Goal: Task Accomplishment & Management: Use online tool/utility

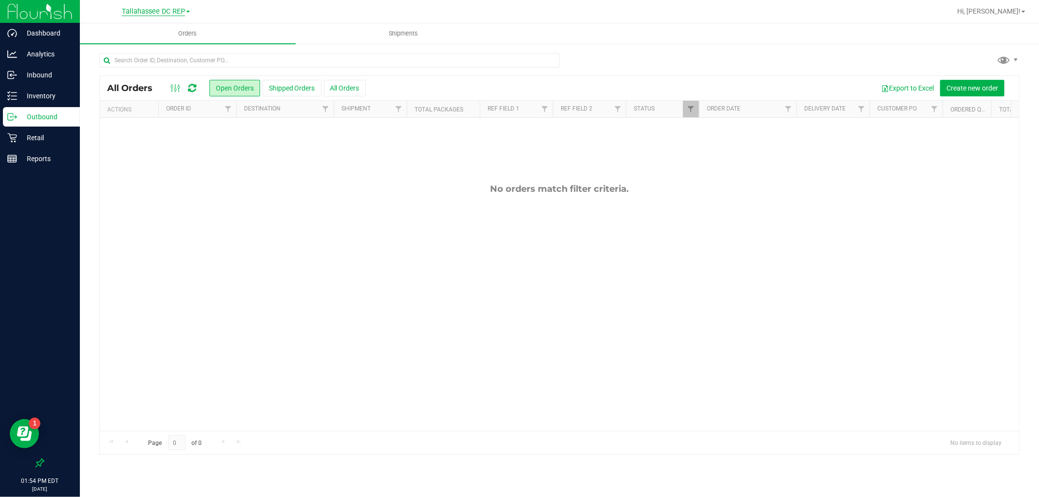
click at [169, 13] on span "Tallahassee DC REP" at bounding box center [153, 11] width 63 height 9
click at [161, 115] on link "Tallahassee WC" at bounding box center [156, 111] width 142 height 13
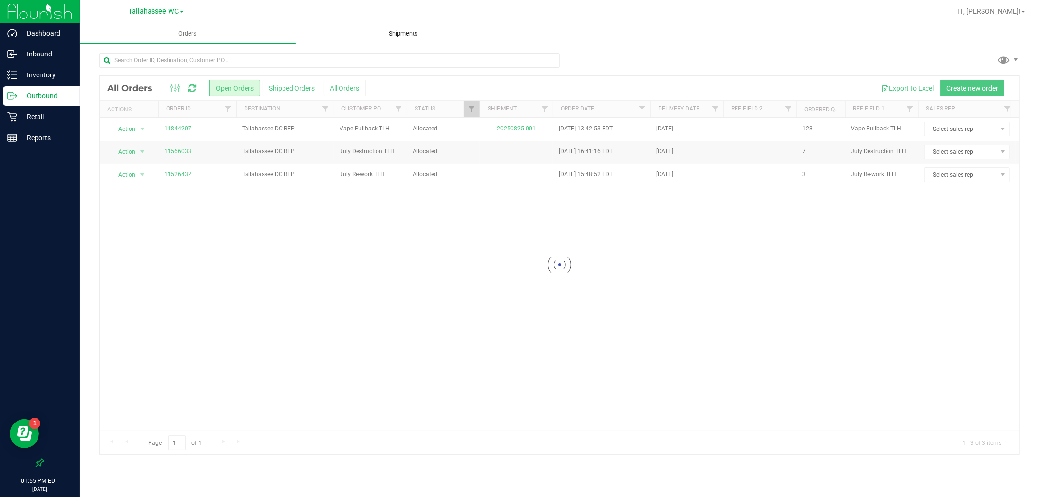
click at [405, 29] on span "Shipments" at bounding box center [404, 33] width 56 height 9
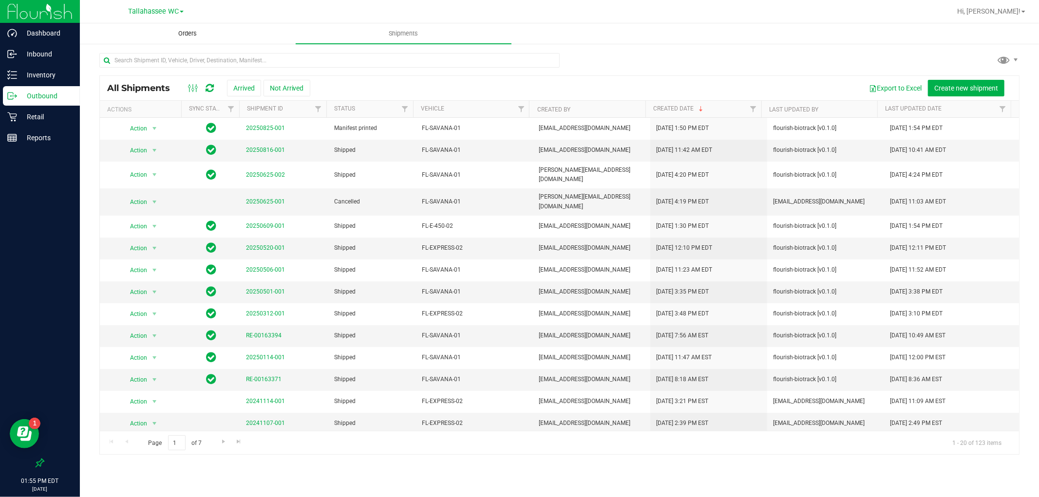
click at [177, 37] on span "Orders" at bounding box center [188, 33] width 45 height 9
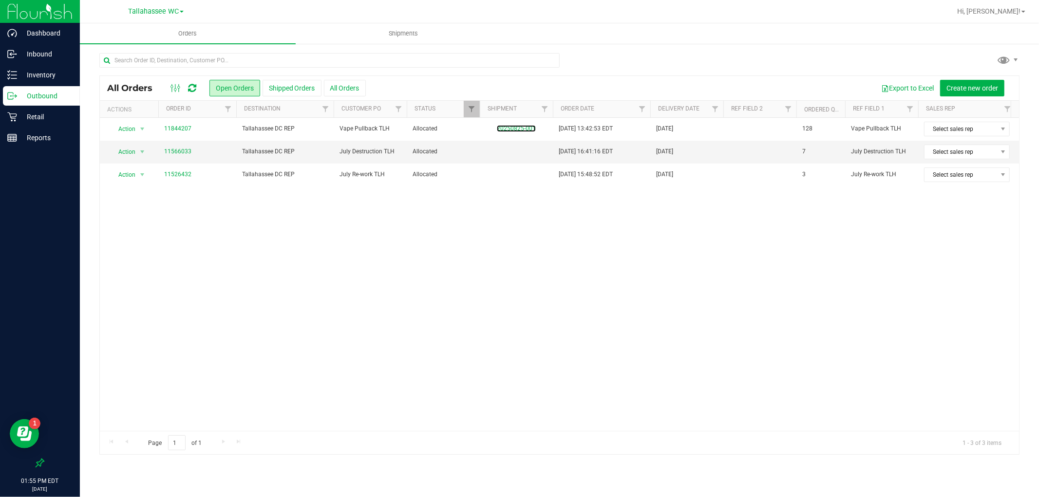
click at [517, 129] on link "20250825-001" at bounding box center [516, 128] width 39 height 7
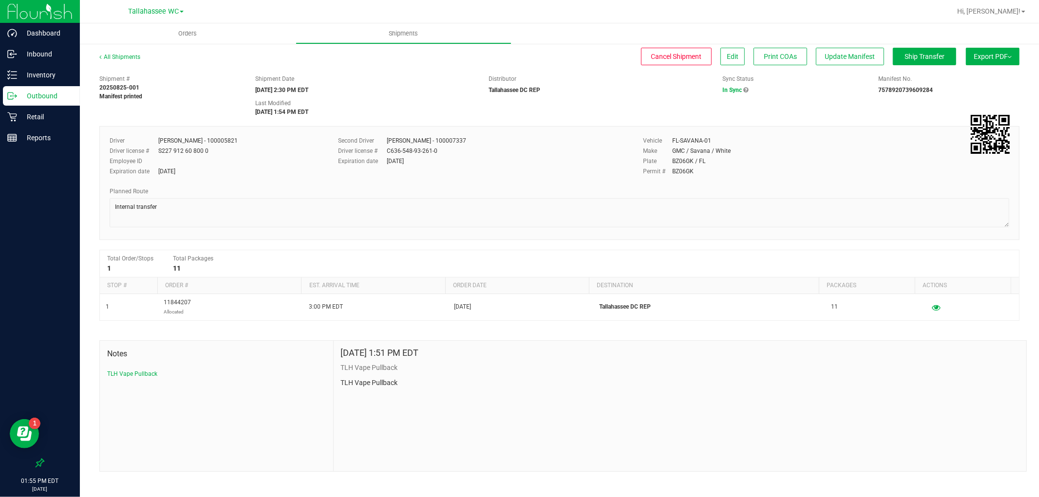
click at [64, 90] on p "Outbound" at bounding box center [46, 96] width 58 height 12
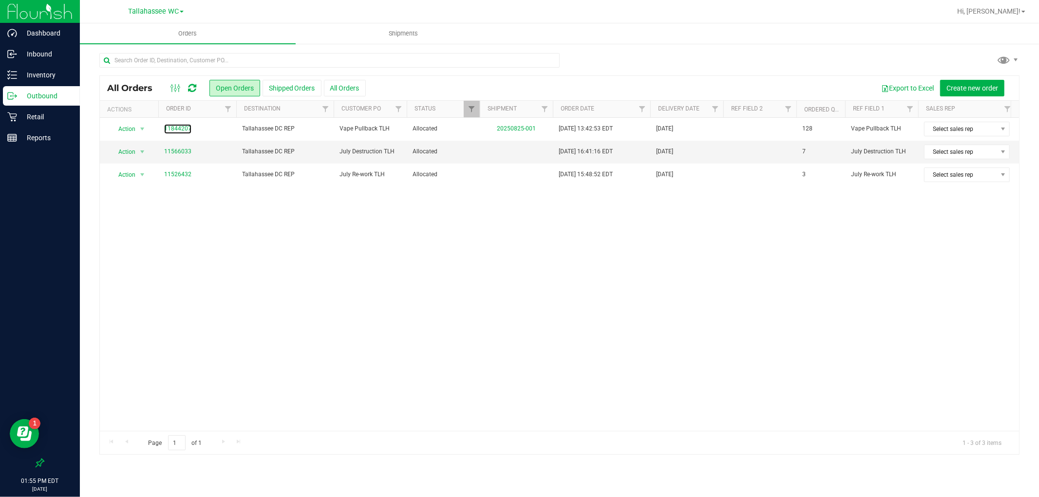
click at [188, 128] on link "11844207" at bounding box center [177, 128] width 27 height 9
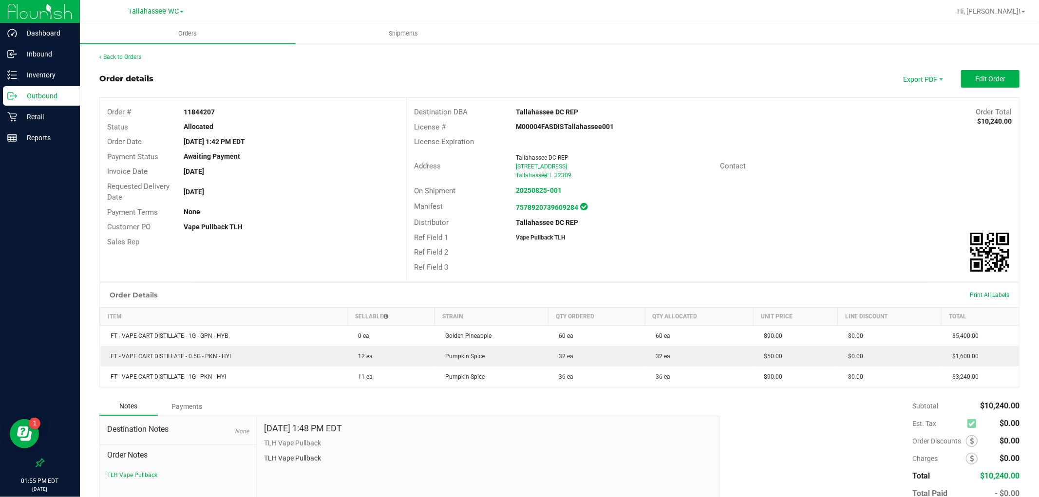
click at [57, 99] on p "Outbound" at bounding box center [46, 96] width 58 height 12
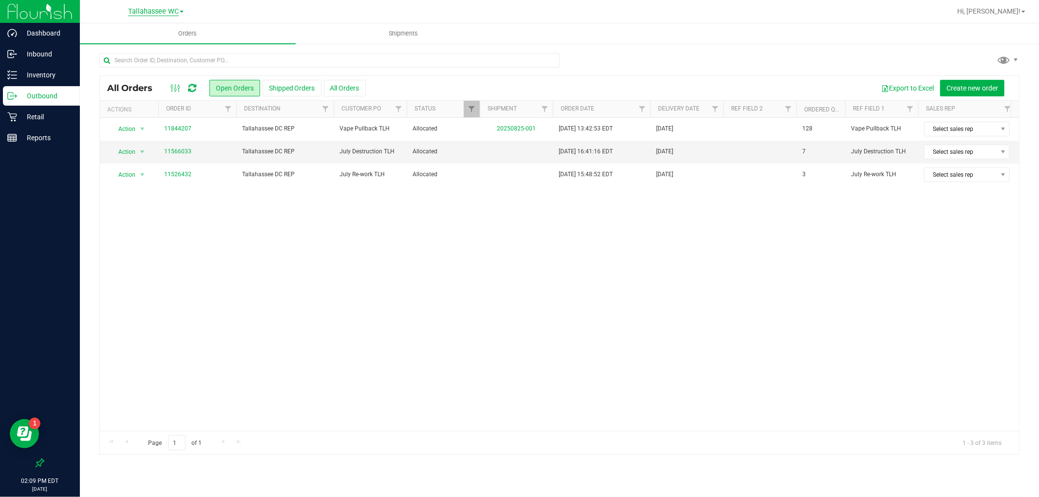
click at [154, 7] on span "Tallahassee WC" at bounding box center [153, 11] width 51 height 9
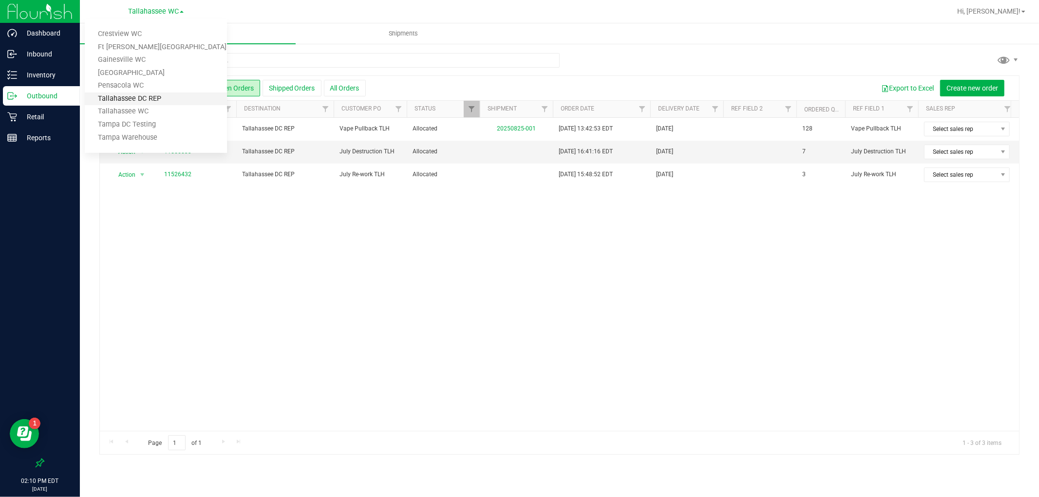
click at [172, 100] on link "Tallahassee DC REP" at bounding box center [156, 99] width 142 height 13
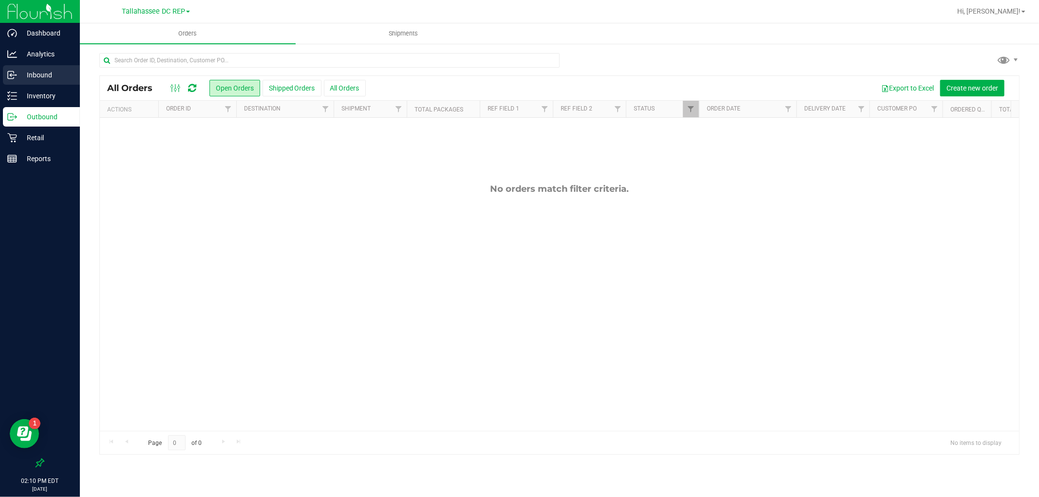
click at [41, 74] on p "Inbound" at bounding box center [46, 75] width 58 height 12
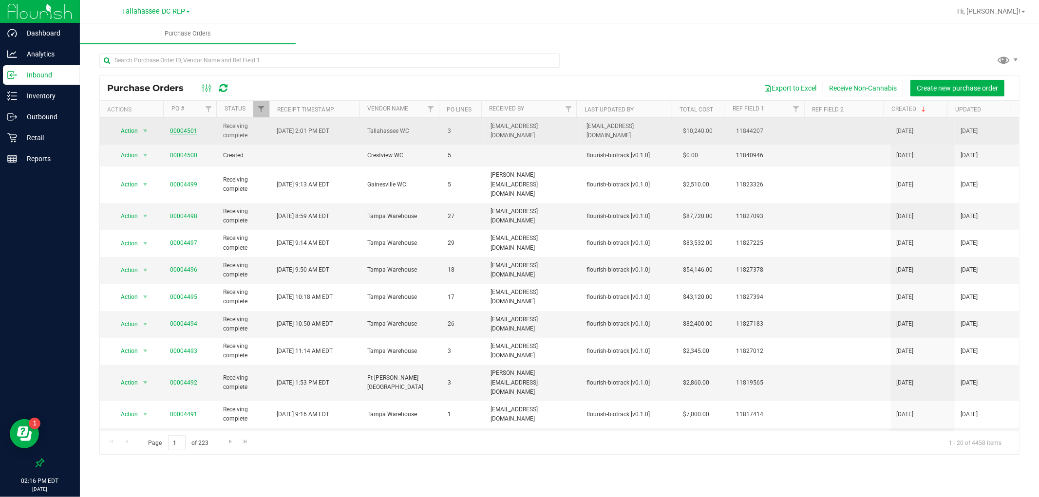
drag, startPoint x: 203, startPoint y: 131, endPoint x: 182, endPoint y: 133, distance: 20.5
click at [182, 133] on span "00004501" at bounding box center [191, 131] width 42 height 9
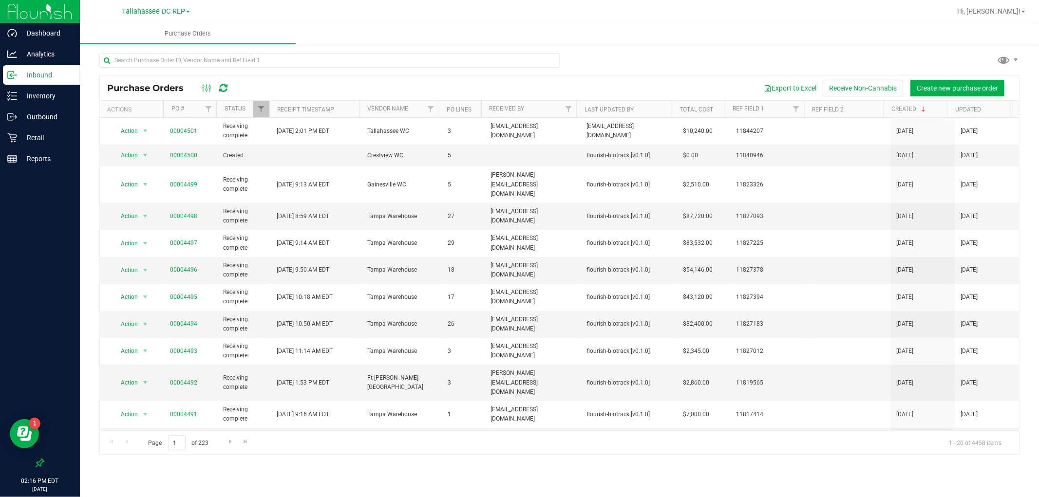
copy link "4501"
click at [46, 94] on p "Inventory" at bounding box center [46, 96] width 58 height 12
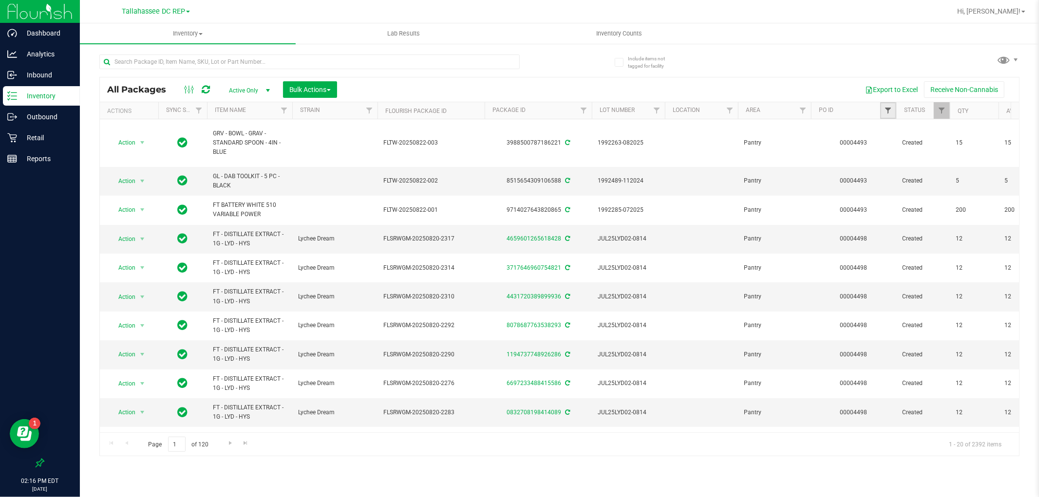
click at [888, 108] on span "Filter" at bounding box center [888, 111] width 8 height 8
click at [893, 131] on input "text" at bounding box center [936, 132] width 100 height 15
paste input "4501"
type input "4501"
click at [901, 157] on button "Filter" at bounding box center [909, 157] width 47 height 21
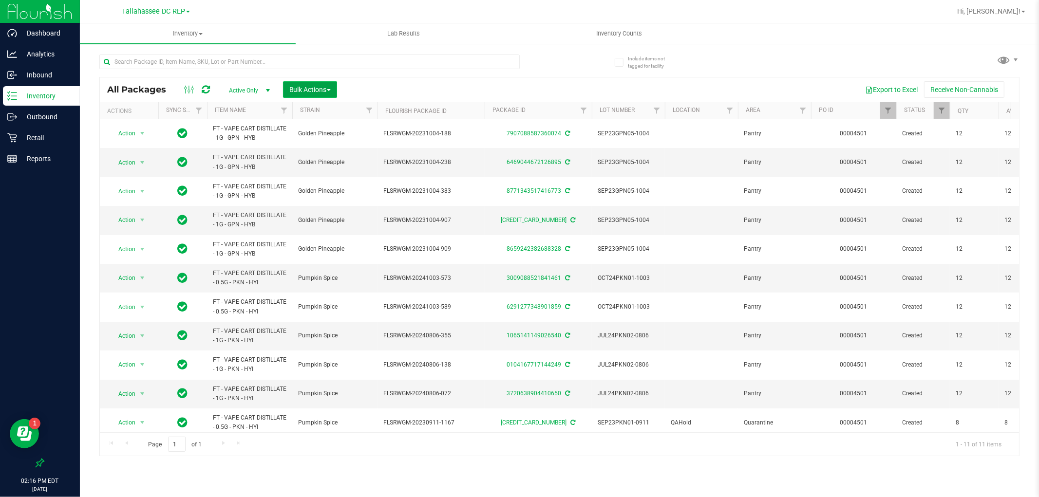
click at [305, 90] on span "Bulk Actions" at bounding box center [309, 90] width 41 height 8
click at [310, 115] on div "Add to outbound order" at bounding box center [328, 113] width 79 height 16
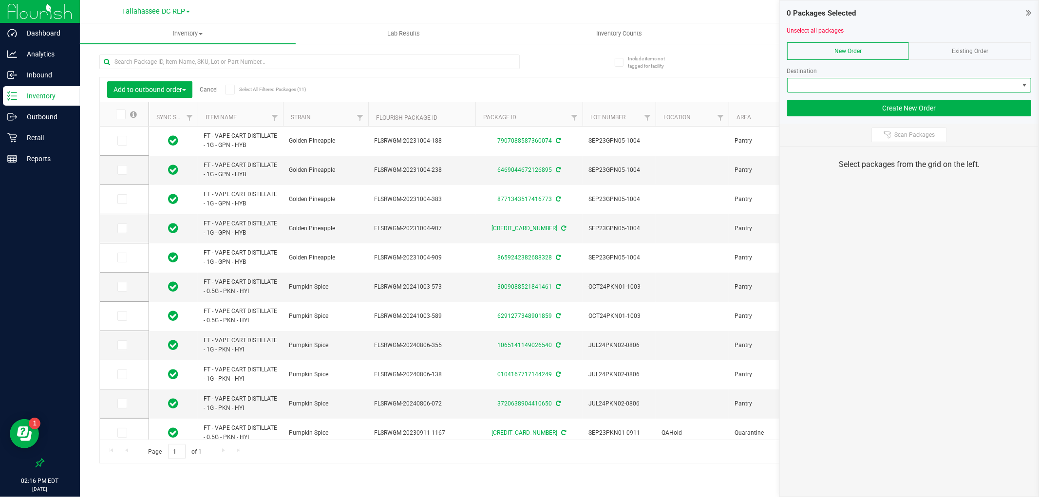
click at [870, 85] on span at bounding box center [902, 85] width 231 height 14
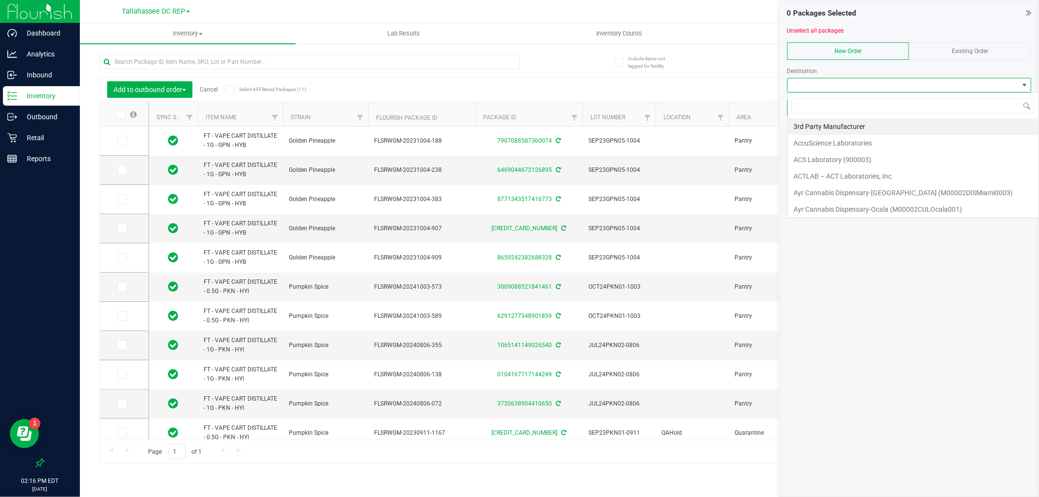
scroll to position [15, 244]
type input "tampa ware"
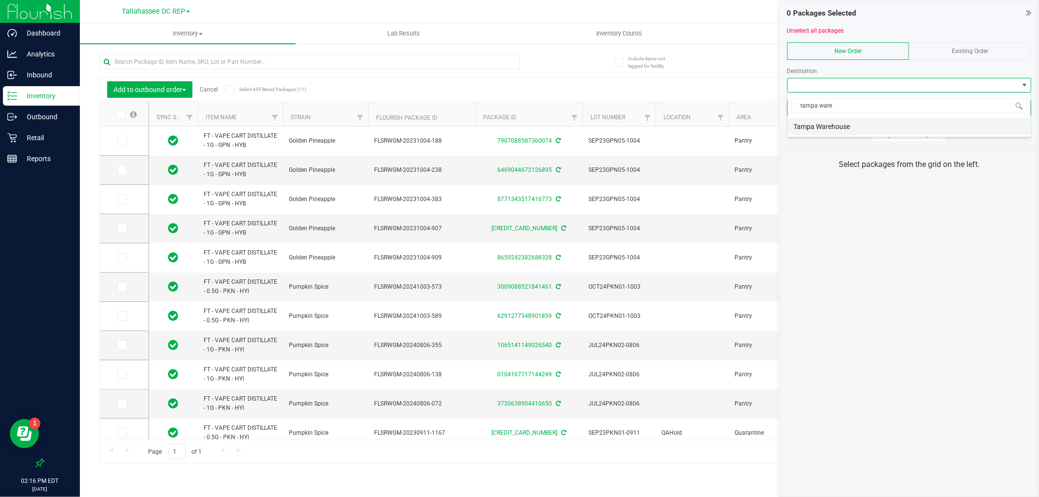
click at [849, 127] on li "Tampa Warehouse" at bounding box center [908, 126] width 243 height 17
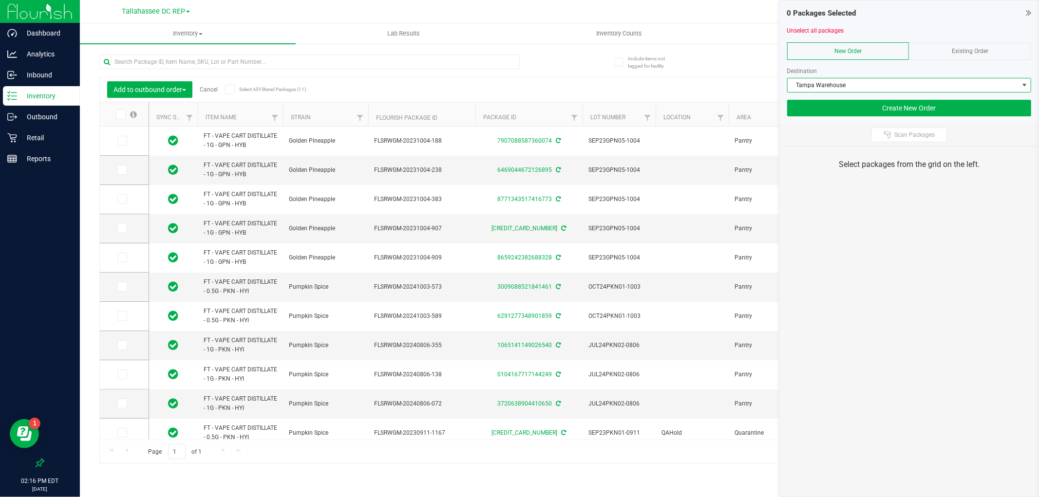
click at [227, 85] on span at bounding box center [230, 90] width 10 height 10
click at [0, 0] on input "Select All Filtered Packages (11)" at bounding box center [0, 0] width 0 height 0
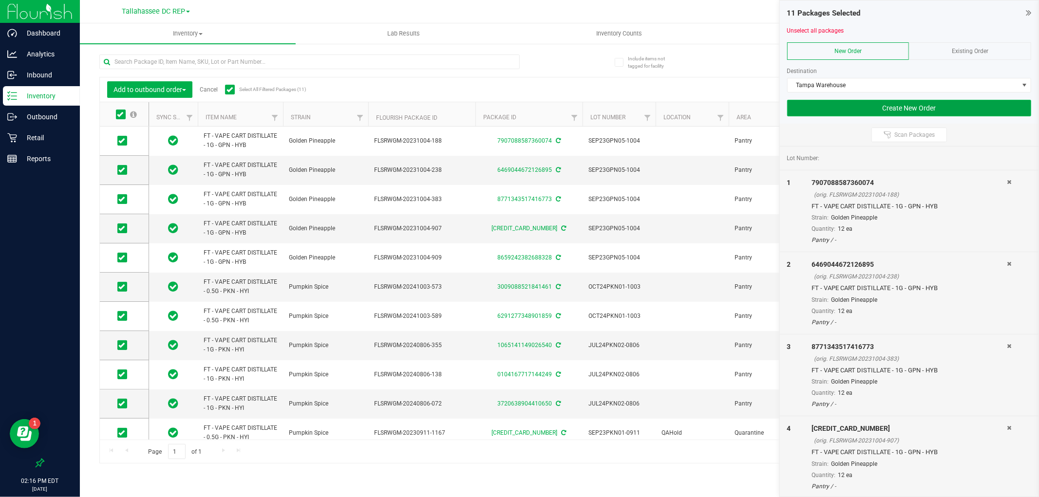
click at [835, 110] on button "Create New Order" at bounding box center [909, 108] width 244 height 17
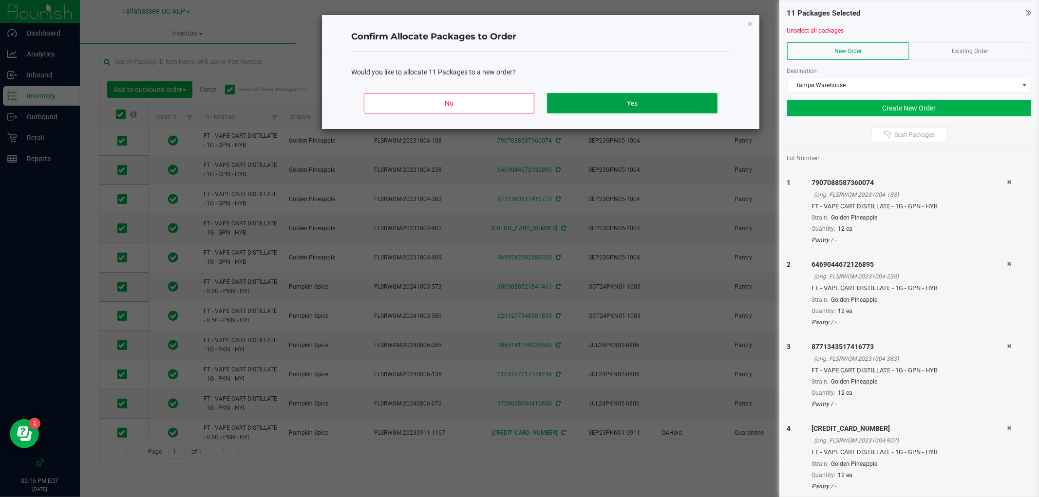
click at [551, 96] on button "Yes" at bounding box center [632, 103] width 170 height 20
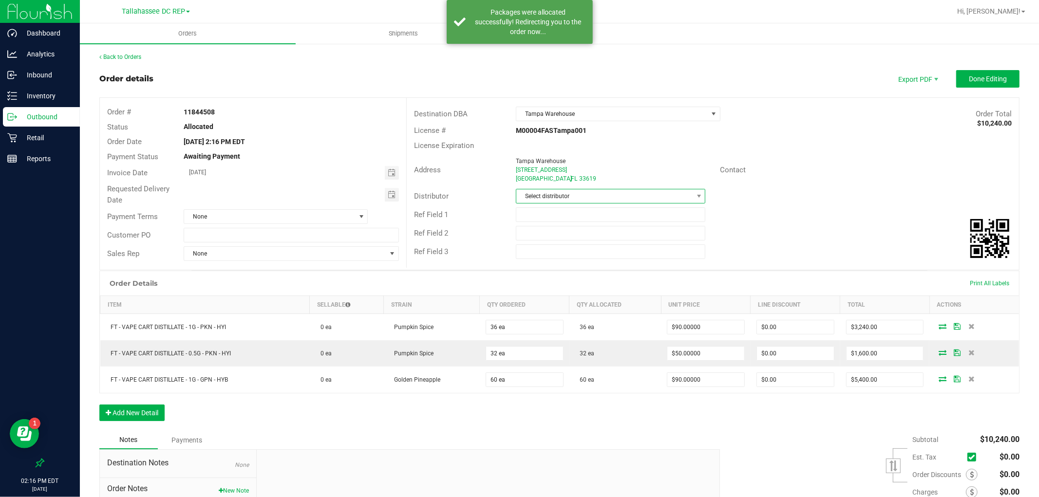
click at [543, 201] on span "Select distributor" at bounding box center [604, 196] width 176 height 14
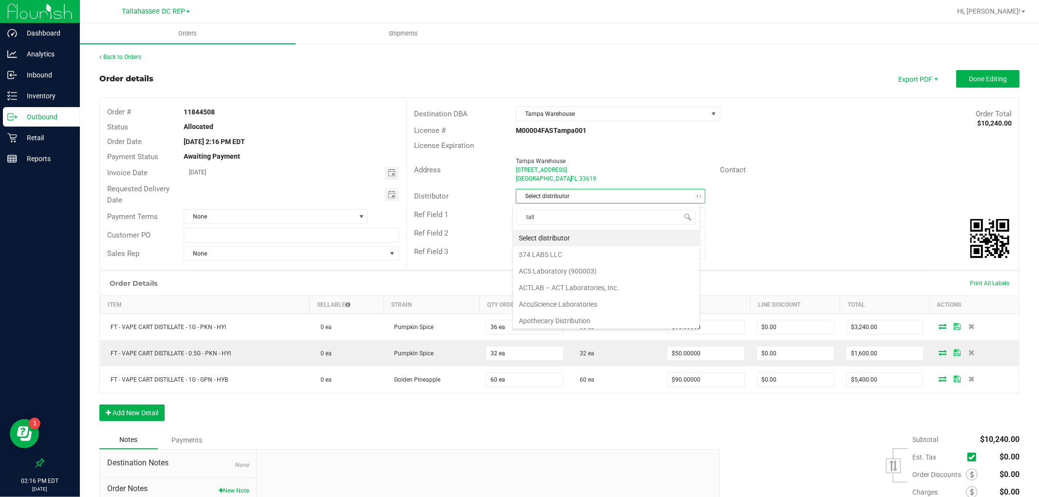
type input "talla"
click at [550, 232] on li "Tallahassee DC REP" at bounding box center [606, 238] width 187 height 17
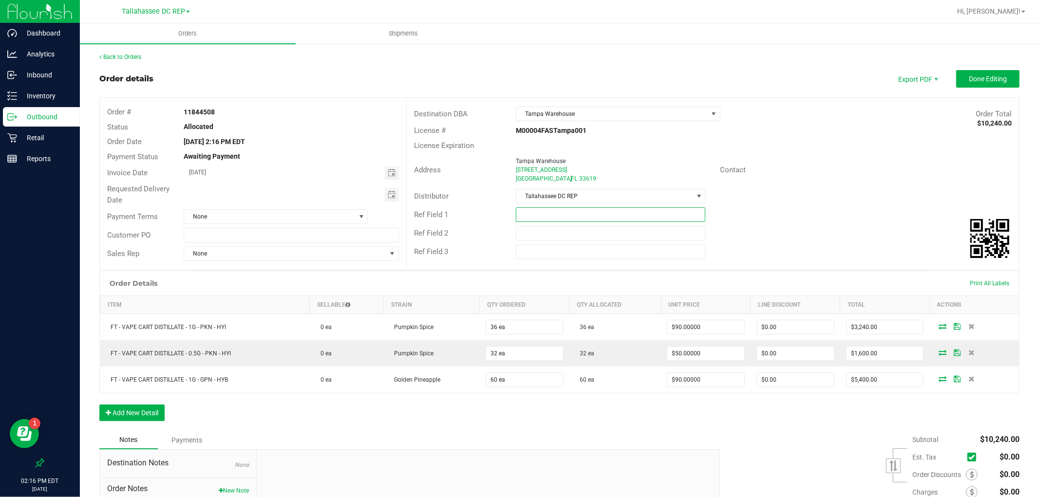
drag, startPoint x: 553, startPoint y: 212, endPoint x: 561, endPoint y: 212, distance: 7.8
click at [553, 212] on input "text" at bounding box center [610, 214] width 189 height 15
click at [561, 212] on input "TLH WC Vape Pullback" at bounding box center [610, 214] width 189 height 15
click at [562, 212] on input "TLH WC Vape Pullback" at bounding box center [610, 214] width 189 height 15
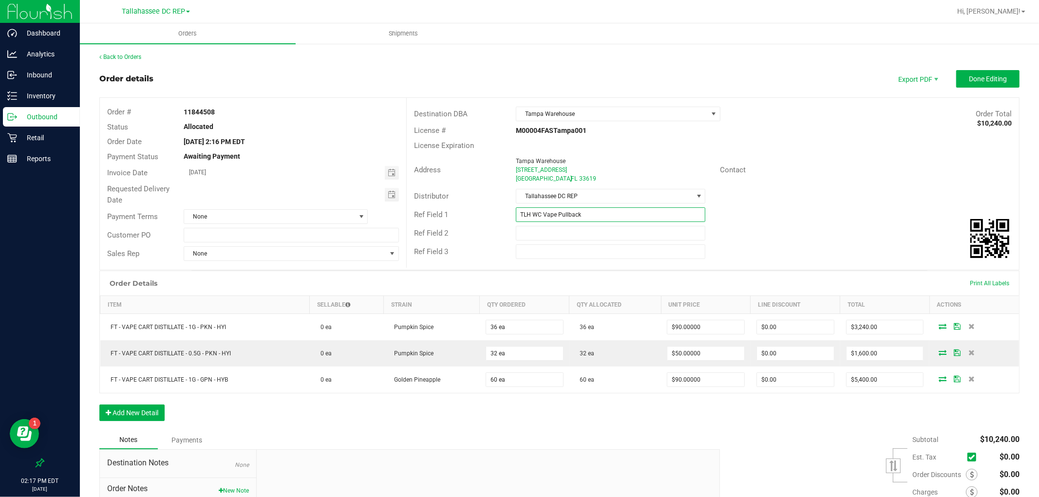
click at [563, 212] on input "TLH WC Vape Pullback" at bounding box center [610, 214] width 189 height 15
type input "TLH WC Vape Pullback"
click at [262, 237] on input "text" at bounding box center [291, 235] width 215 height 15
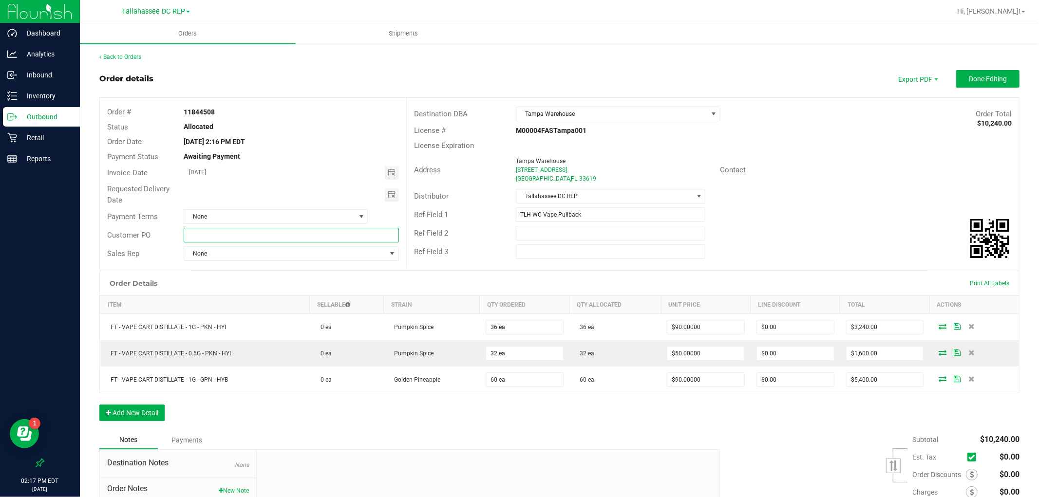
paste input "TLH WC Vape Pullback"
type input "TLH WC Vape Pullback"
click at [365, 441] on div "Notes Payments" at bounding box center [405, 440] width 613 height 19
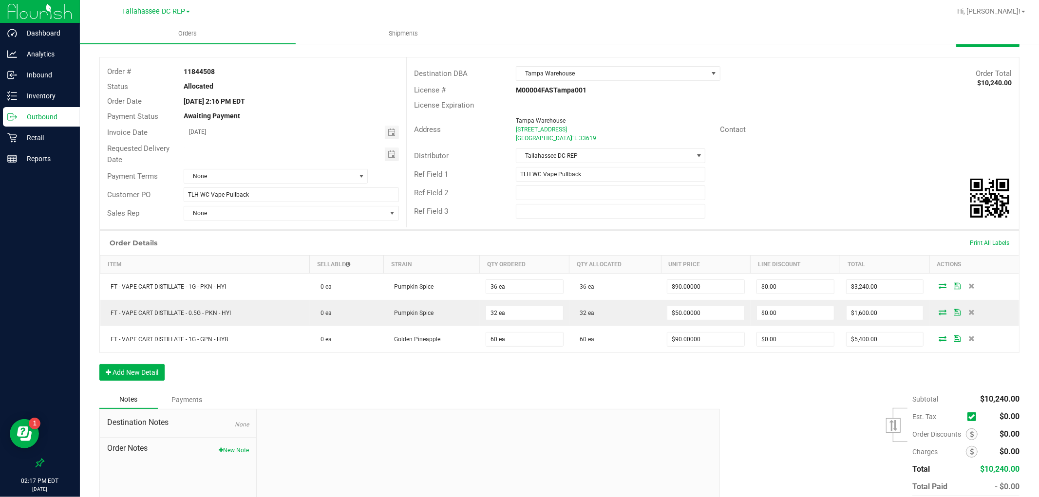
scroll to position [94, 0]
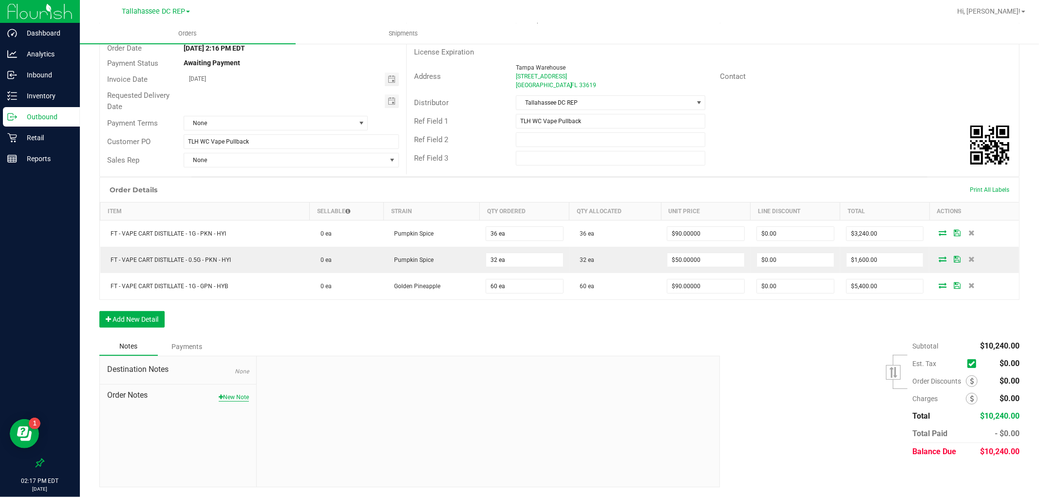
click at [228, 396] on button "New Note" at bounding box center [234, 397] width 30 height 9
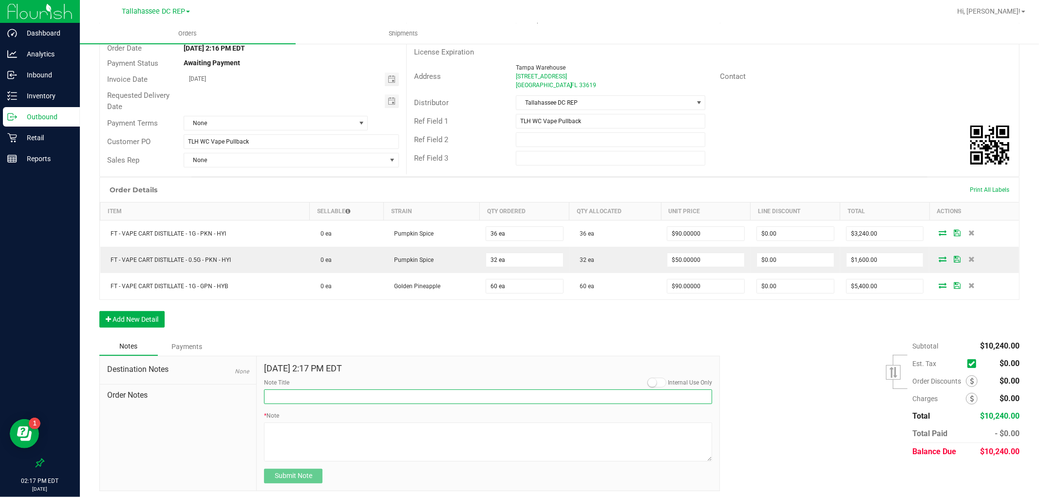
drag, startPoint x: 285, startPoint y: 396, endPoint x: 289, endPoint y: 411, distance: 14.8
click at [285, 396] on input "Note Title" at bounding box center [488, 397] width 448 height 15
paste input "TLH WC Vape Pullback"
type input "TLH WC Vape Pullback"
click at [291, 434] on textarea "* Note" at bounding box center [488, 442] width 448 height 39
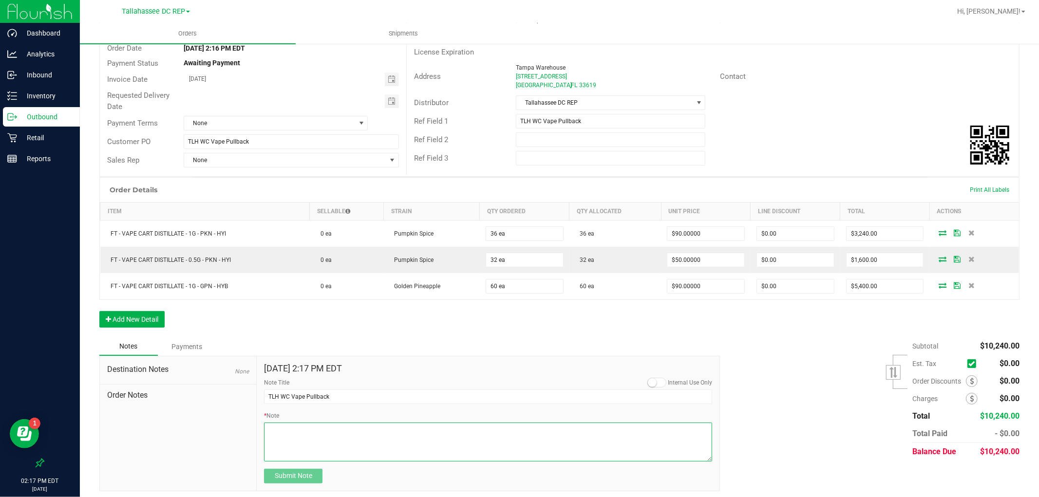
paste textarea "TLH WC Vape Pullback"
type textarea "TLH WC Vape Pullback"
click at [300, 480] on span "Submit Note" at bounding box center [293, 476] width 37 height 8
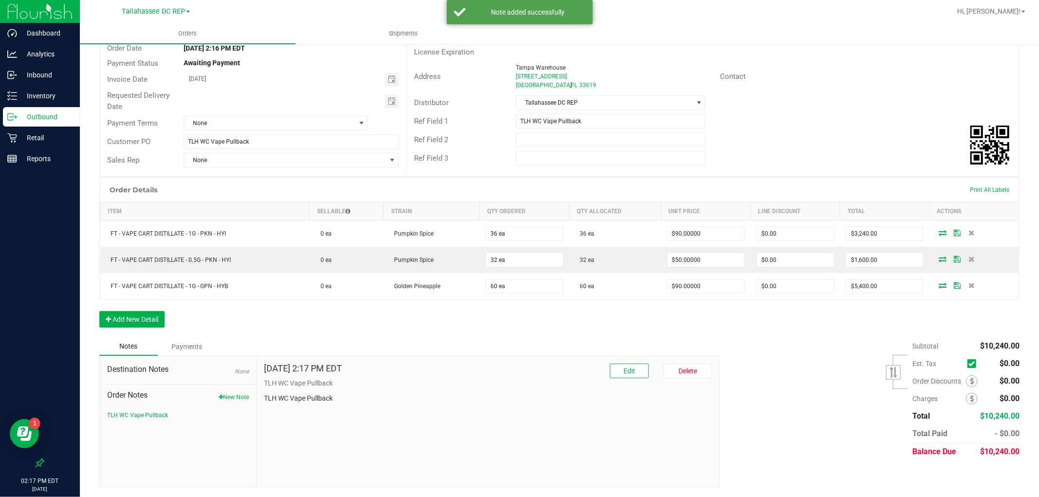
scroll to position [0, 0]
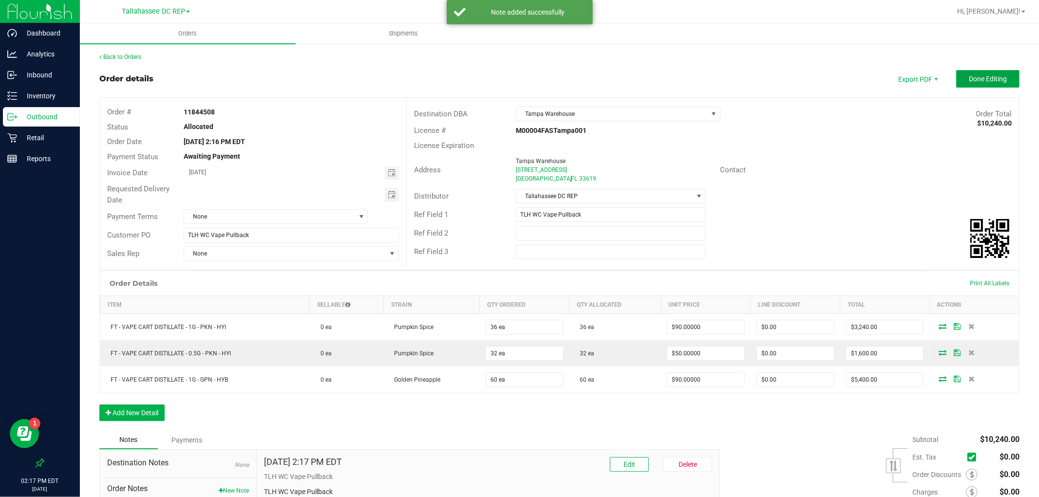
click at [990, 75] on span "Done Editing" at bounding box center [988, 79] width 38 height 8
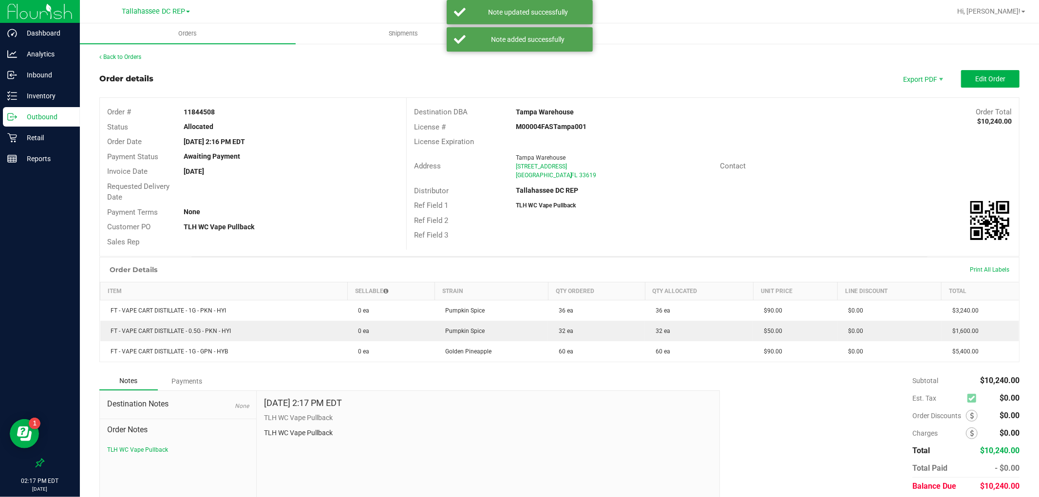
click at [55, 118] on p "Outbound" at bounding box center [46, 117] width 58 height 12
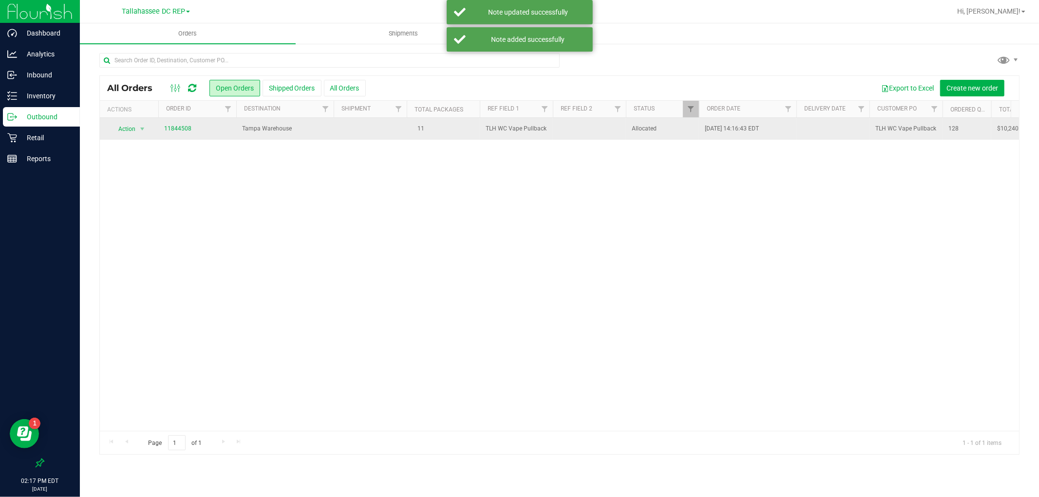
click at [412, 135] on td "11" at bounding box center [443, 129] width 73 height 22
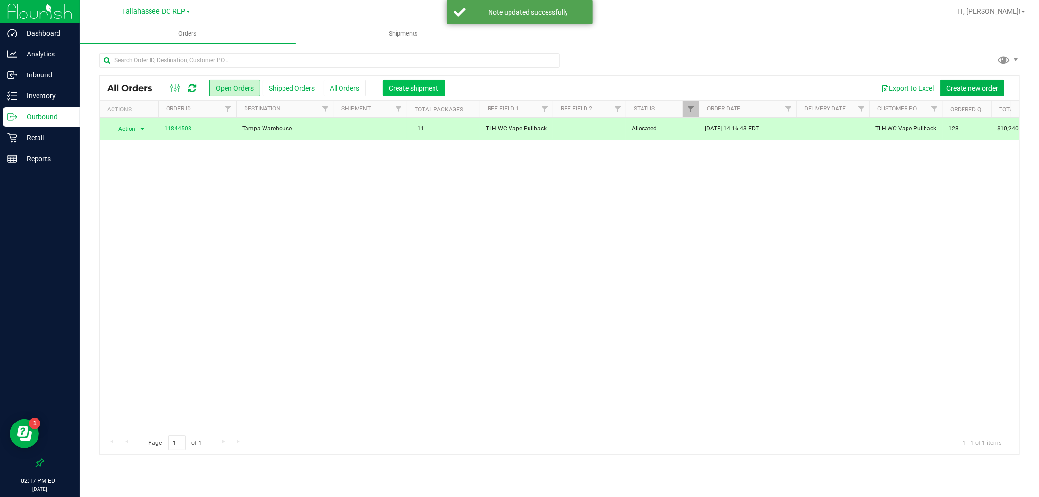
click at [418, 91] on span "Create shipment" at bounding box center [414, 88] width 50 height 8
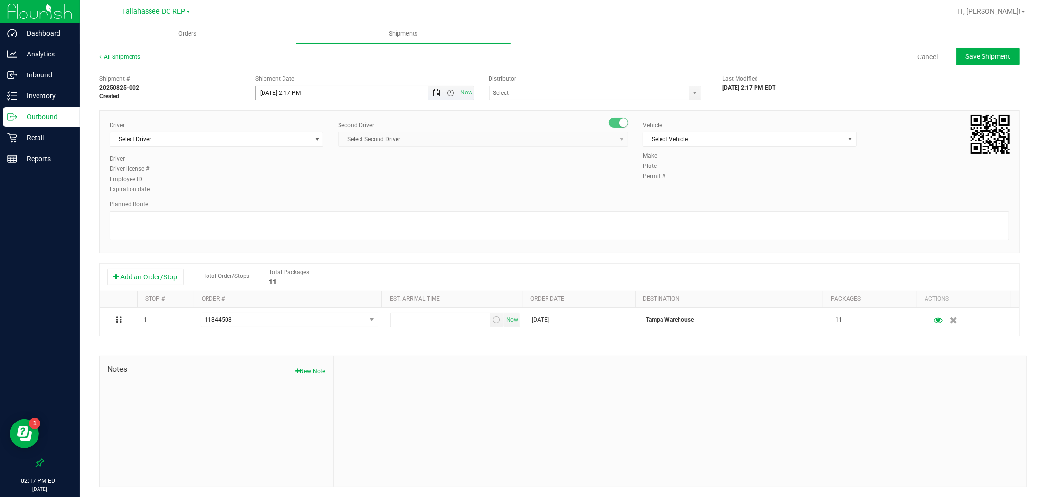
click at [432, 94] on span "Open the date view" at bounding box center [436, 93] width 8 height 8
click at [291, 206] on link "26" at bounding box center [291, 206] width 14 height 15
click at [449, 89] on span "Open the time view" at bounding box center [451, 93] width 8 height 8
click at [281, 198] on li "8:00 AM" at bounding box center [361, 201] width 215 height 13
type input "[DATE] 8:00 AM"
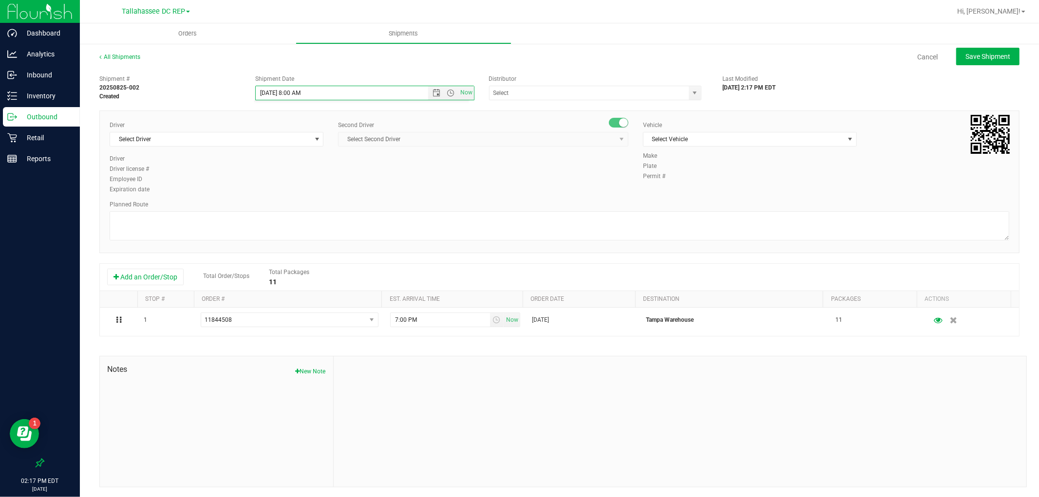
scroll to position [112, 0]
click at [570, 93] on input "text" at bounding box center [585, 93] width 193 height 14
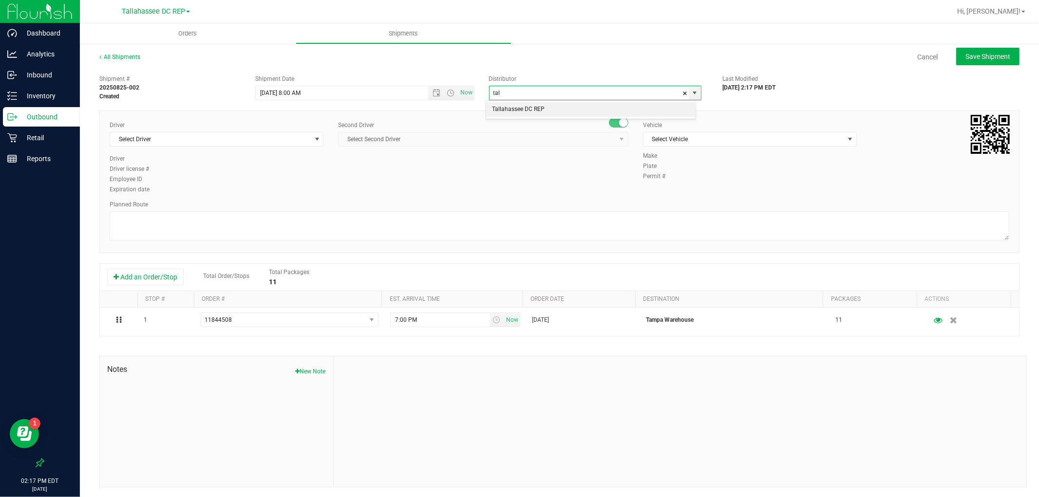
click at [572, 103] on li "Tallahassee DC REP" at bounding box center [590, 109] width 209 height 15
type input "Tallahassee DC REP"
click at [231, 135] on span "Select Driver" at bounding box center [210, 139] width 201 height 14
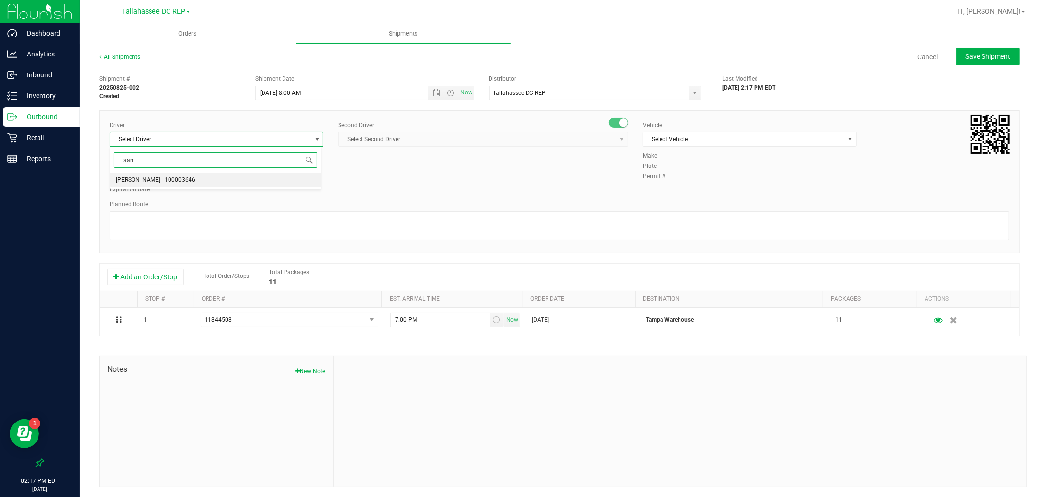
click at [152, 178] on span "[PERSON_NAME] - 100003646" at bounding box center [155, 180] width 79 height 13
type input "aarr"
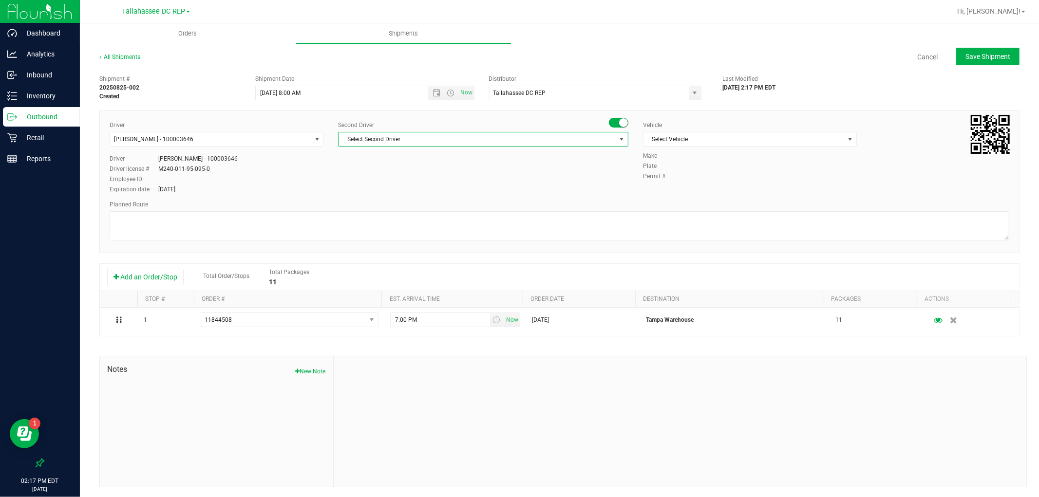
click at [374, 143] on span "Select Second Driver" at bounding box center [476, 139] width 277 height 14
type input "[PERSON_NAME]"
click at [401, 179] on span "[PERSON_NAME] - 100000662" at bounding box center [381, 180] width 79 height 13
click at [697, 137] on span "Select Vehicle" at bounding box center [743, 139] width 201 height 14
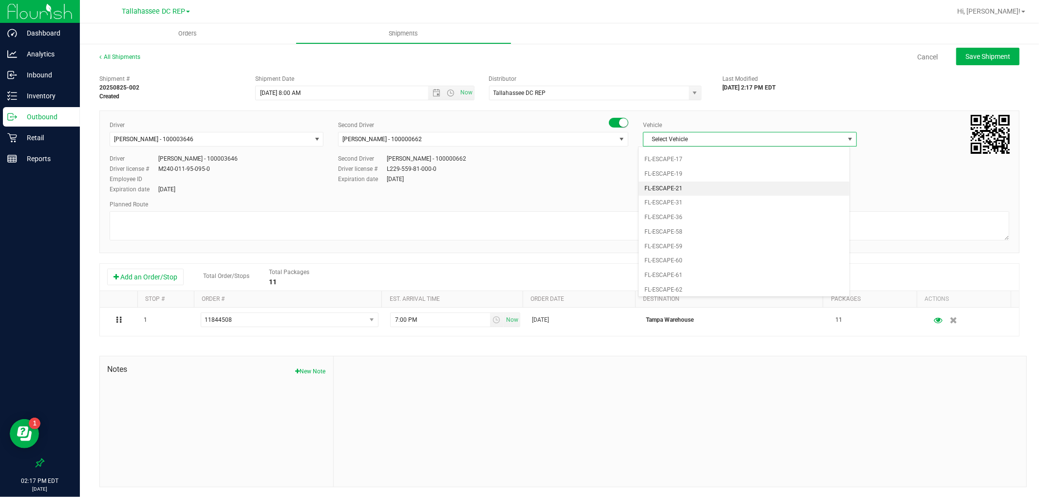
scroll to position [0, 0]
click at [695, 199] on li "FL-E-450-02" at bounding box center [743, 199] width 211 height 15
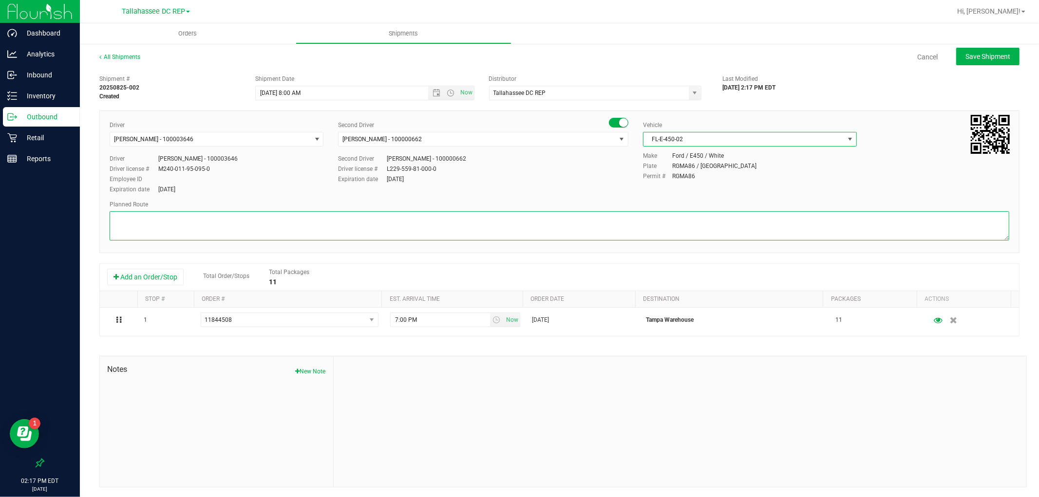
click at [590, 225] on textarea at bounding box center [559, 225] width 899 height 29
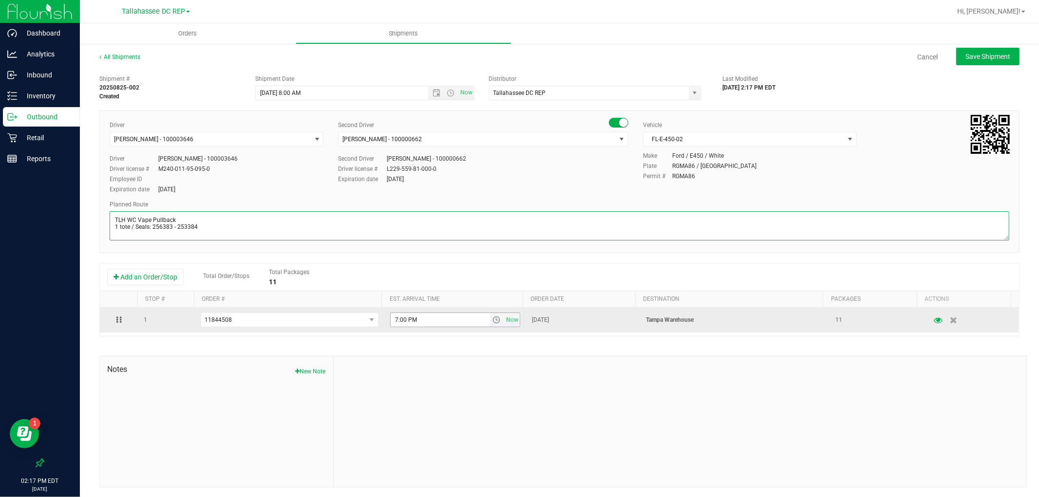
click at [492, 323] on span "select" at bounding box center [496, 320] width 8 height 8
type textarea "TLH WC Vape Pullback 1 tote / Seals: 256383 - 253384"
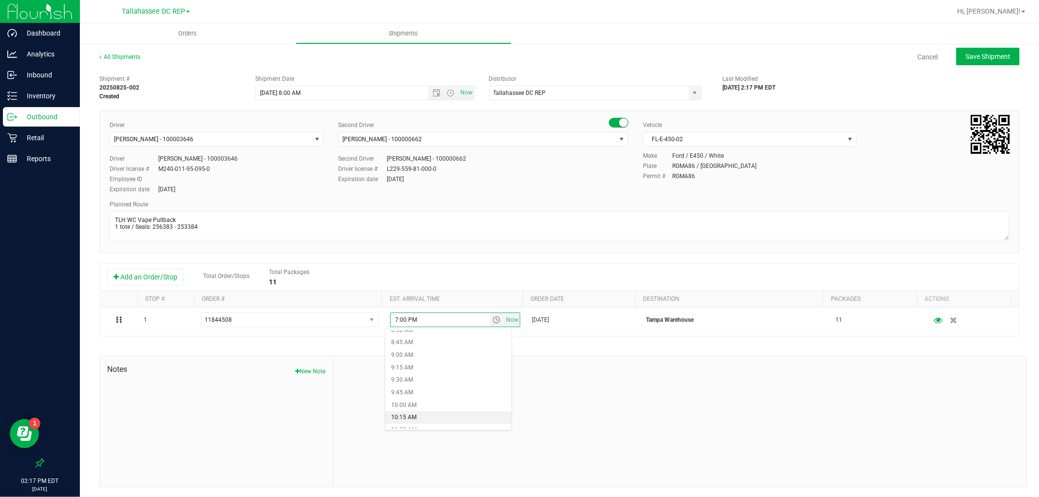
scroll to position [541, 0]
click at [439, 401] on li "12:00 PM" at bounding box center [448, 397] width 126 height 13
click at [1004, 47] on div "All Shipments Cancel Save Shipment Shipment # 20250825-002 Created Shipment Dat…" at bounding box center [559, 270] width 959 height 454
click at [1005, 52] on button "Save Shipment" at bounding box center [987, 57] width 63 height 18
type input "[DATE] 12:00 PM"
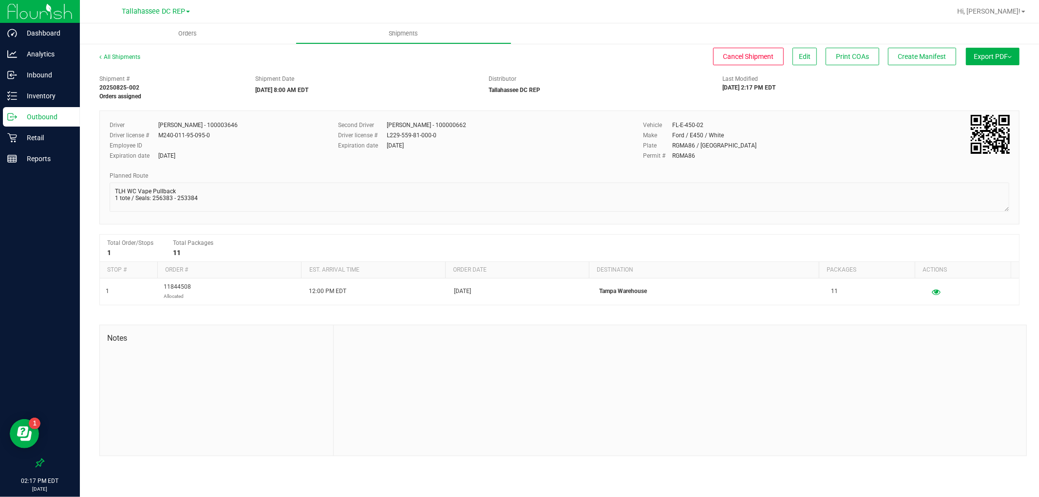
click at [986, 60] on button "Export PDF" at bounding box center [993, 57] width 54 height 18
click at [988, 71] on li "Manifest by Package ID" at bounding box center [989, 78] width 98 height 15
click at [930, 55] on span "Create Manifest" at bounding box center [922, 57] width 48 height 8
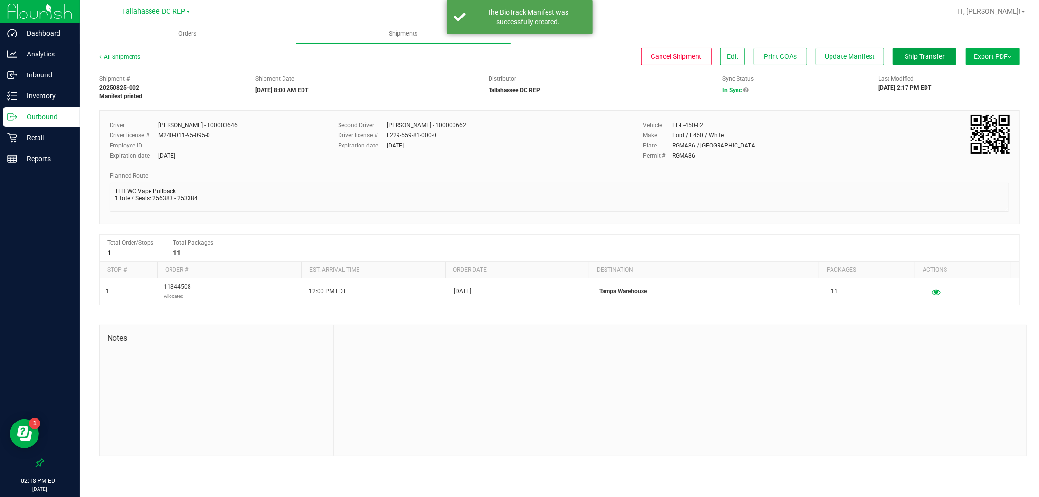
click at [932, 51] on button "Ship Transfer" at bounding box center [924, 57] width 63 height 18
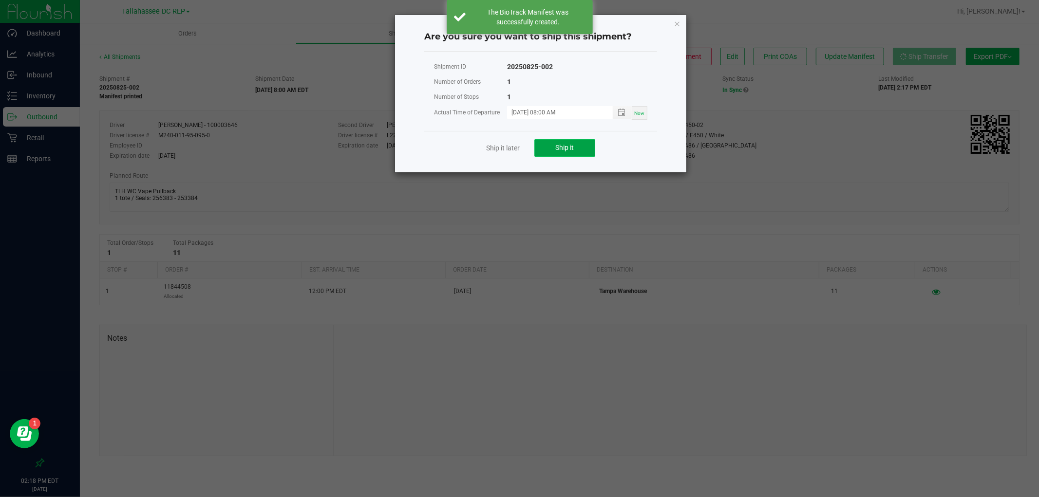
click at [578, 139] on button "Ship it" at bounding box center [564, 148] width 61 height 18
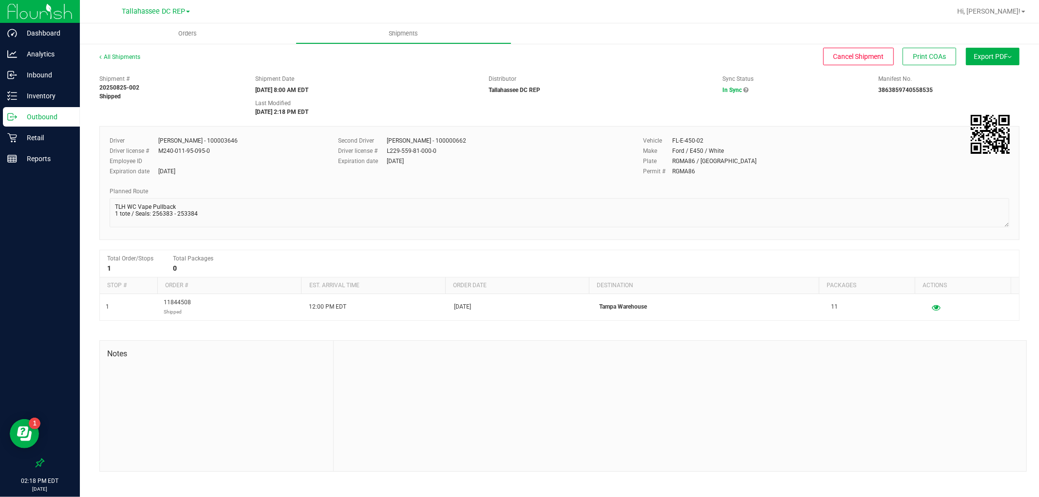
click at [112, 191] on div "Planned Route" at bounding box center [559, 208] width 899 height 43
